Goal: Entertainment & Leisure: Consume media (video, audio)

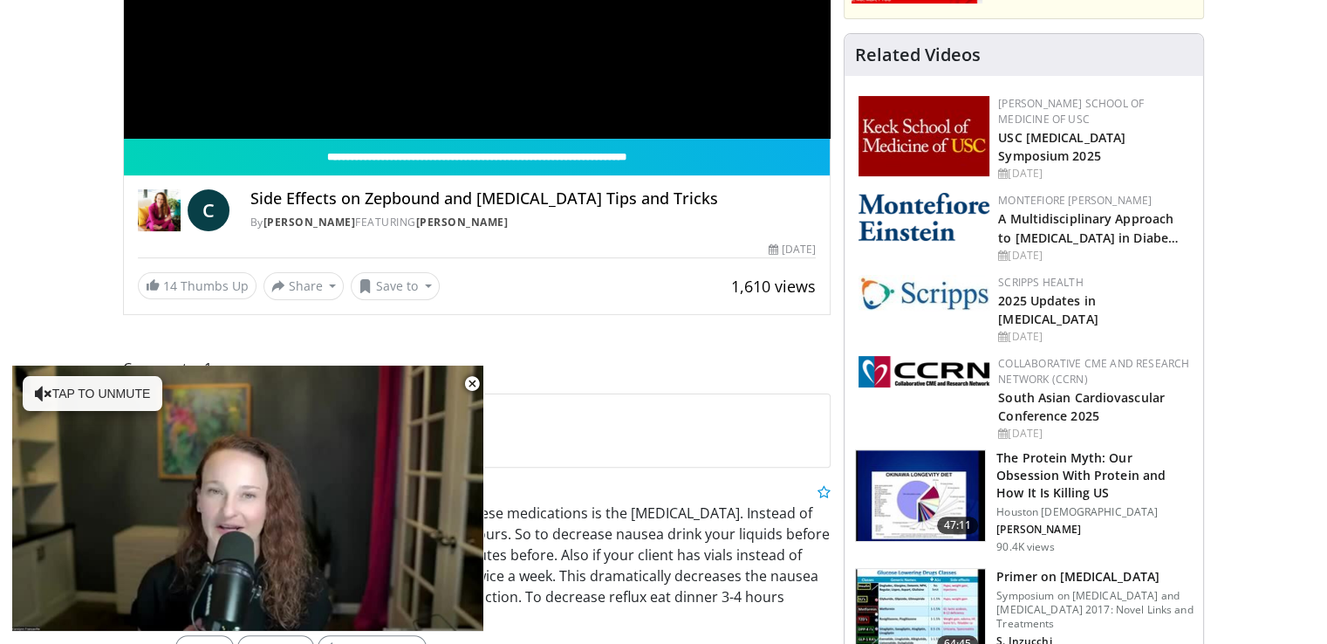
scroll to position [442, 0]
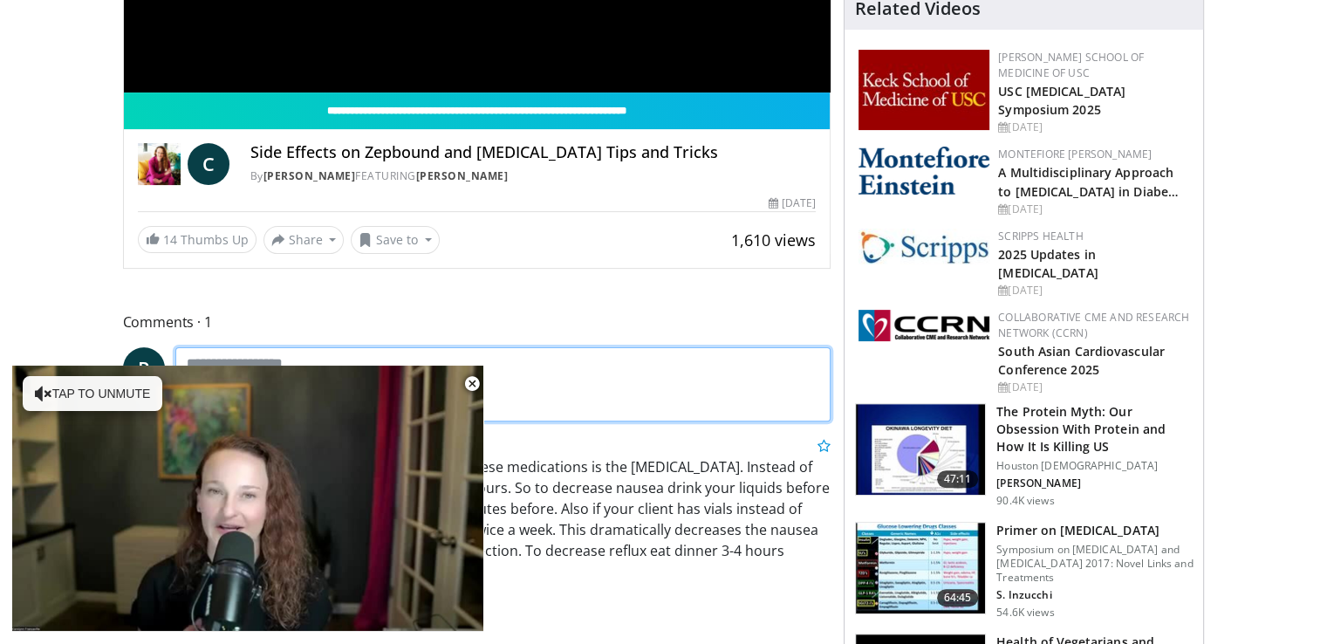
drag, startPoint x: 1331, startPoint y: 634, endPoint x: 745, endPoint y: 378, distance: 638.9
click at [745, 378] on textarea at bounding box center [503, 384] width 656 height 75
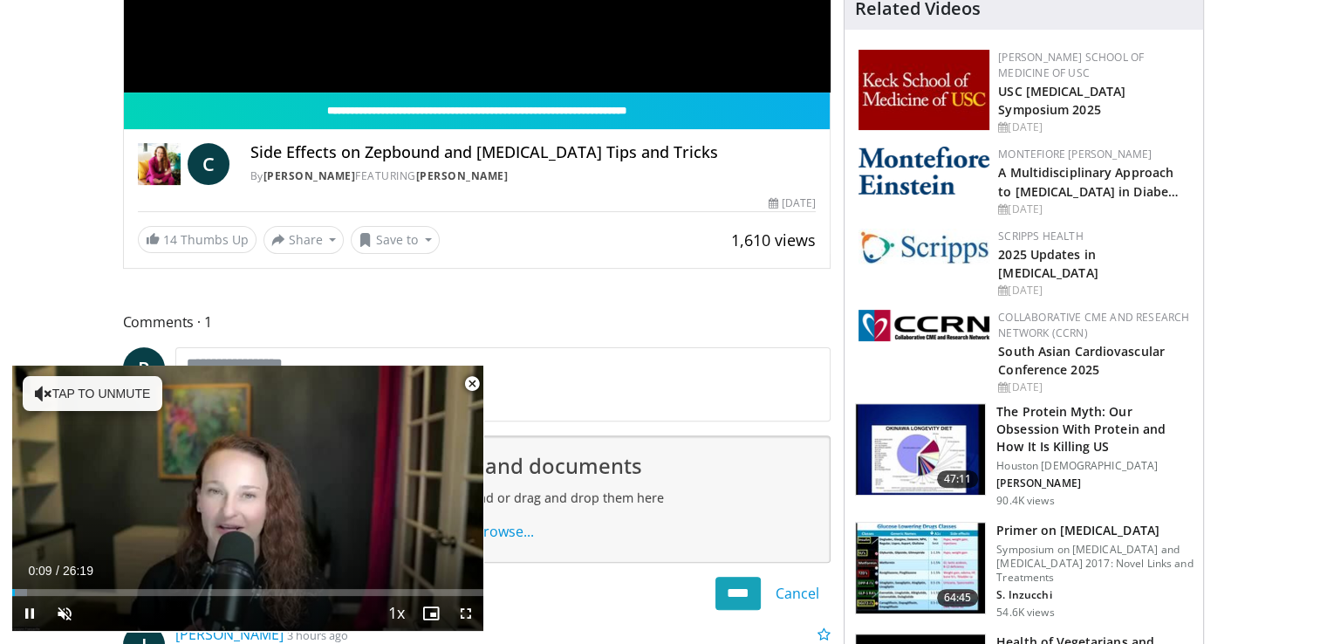
click at [470, 381] on span "Video Player" at bounding box center [472, 383] width 35 height 35
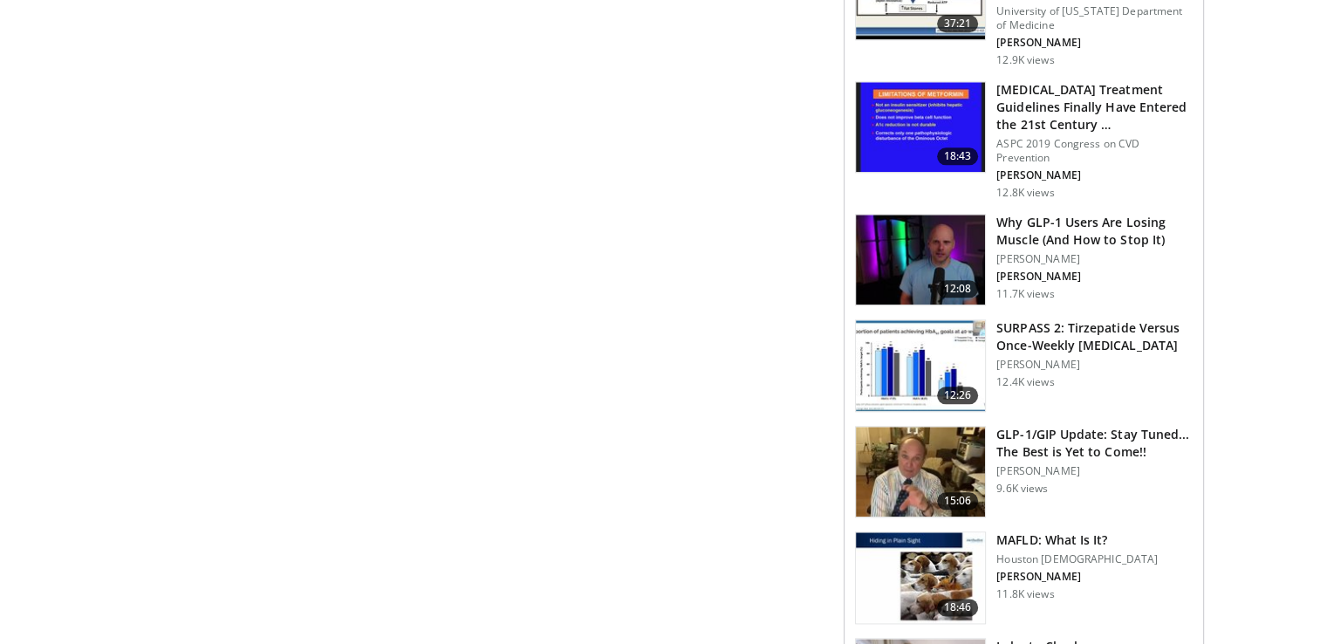
scroll to position [1966, 0]
